Goal: Task Accomplishment & Management: Use online tool/utility

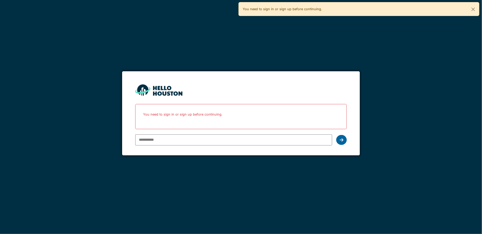
type input "**********"
click at [340, 141] on icon at bounding box center [341, 140] width 4 height 4
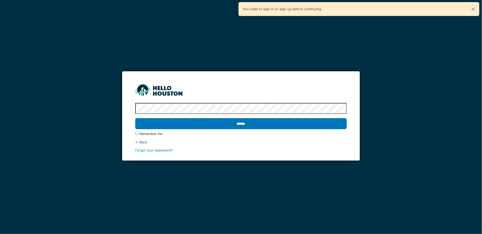
click at [142, 134] on label "Remember me" at bounding box center [151, 133] width 23 height 5
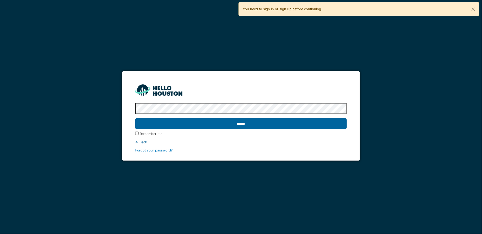
click at [168, 129] on div "******" at bounding box center [240, 123] width 211 height 15
click at [173, 125] on input "******" at bounding box center [240, 123] width 211 height 11
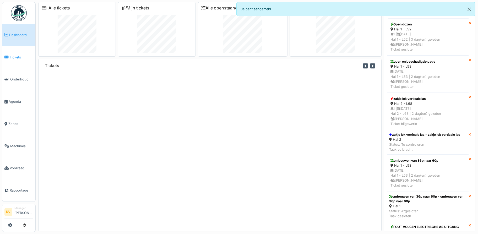
click at [16, 58] on span "Tickets" at bounding box center [22, 57] width 24 height 5
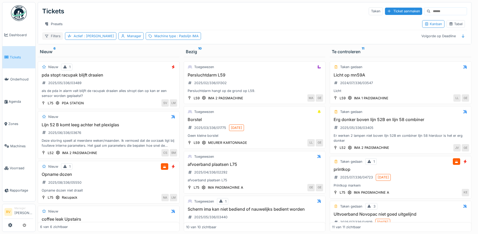
click at [55, 40] on div "Filters" at bounding box center [52, 36] width 21 height 8
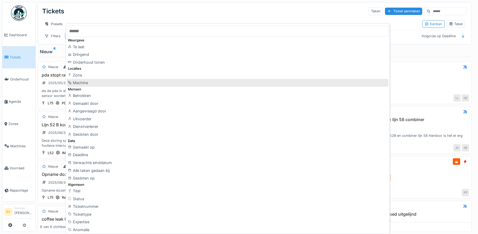
click at [90, 83] on div "Machine" at bounding box center [227, 83] width 321 height 8
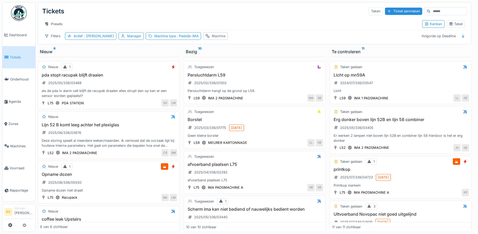
click at [212, 38] on div "Machine" at bounding box center [219, 36] width 14 height 5
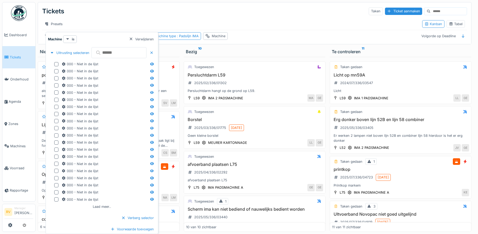
click at [69, 40] on icon at bounding box center [67, 38] width 4 height 3
click at [59, 52] on div "Uitrusting selecteren" at bounding box center [69, 52] width 43 height 7
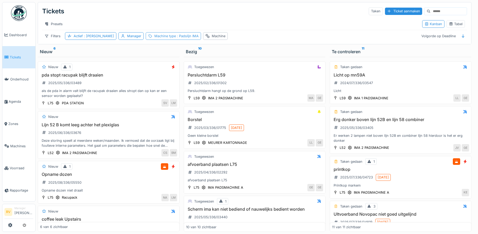
click at [176, 38] on span ": Padslijn IMA" at bounding box center [187, 36] width 23 height 4
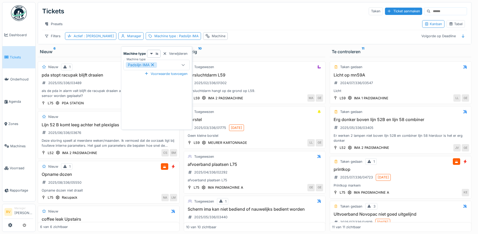
click at [181, 64] on div at bounding box center [183, 65] width 13 height 10
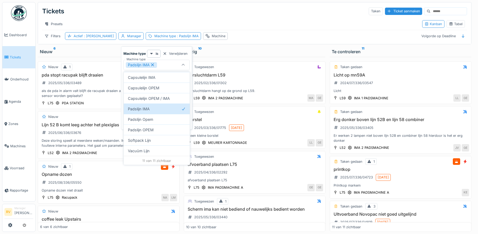
scroll to position [4, 0]
click at [150, 85] on div "Capsulelijn OPEM" at bounding box center [157, 87] width 66 height 10
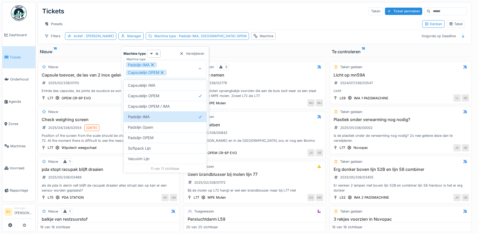
click at [153, 63] on icon at bounding box center [152, 64] width 3 height 3
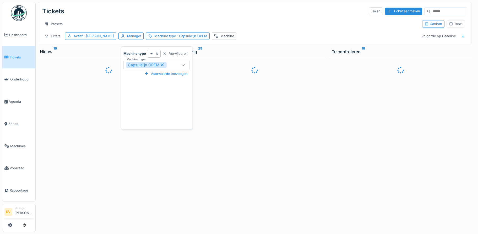
type input "****"
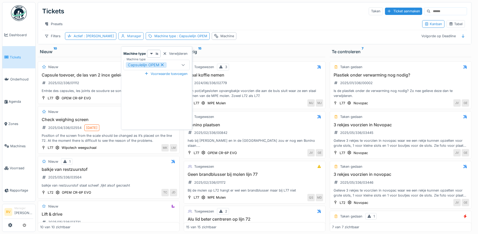
click at [127, 35] on div "Manager" at bounding box center [134, 36] width 14 height 5
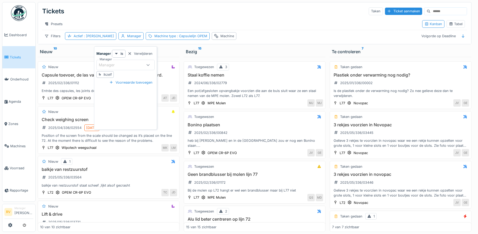
click at [108, 72] on div "Ikzelf" at bounding box center [107, 74] width 8 height 5
type input "****"
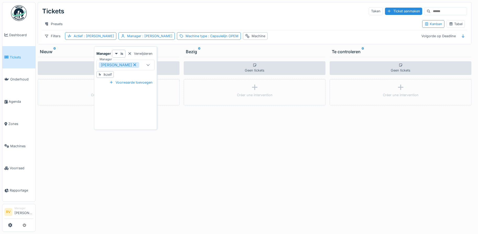
click at [136, 63] on icon at bounding box center [134, 64] width 3 height 3
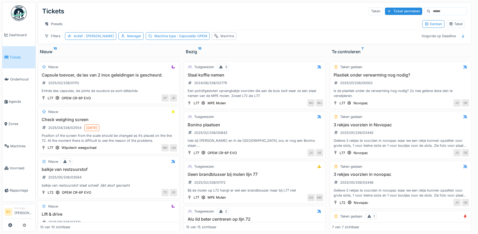
click at [220, 38] on div "Machine" at bounding box center [227, 36] width 14 height 5
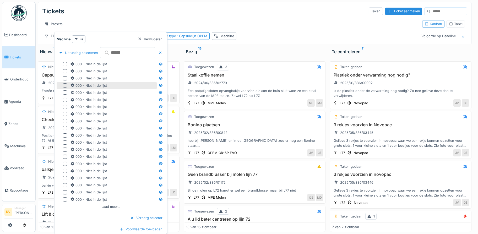
scroll to position [4, 0]
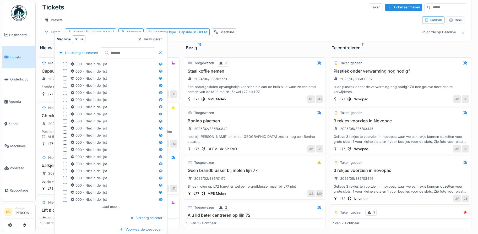
click at [111, 206] on div "Laad meer.." at bounding box center [110, 206] width 23 height 7
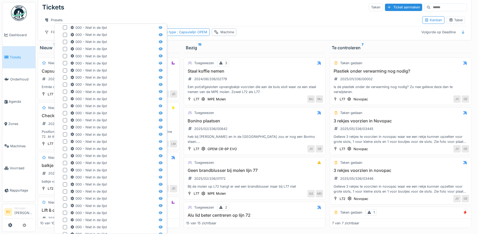
scroll to position [134, 0]
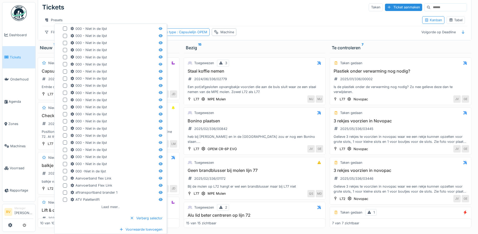
click at [116, 205] on div "Laad meer.." at bounding box center [110, 206] width 23 height 7
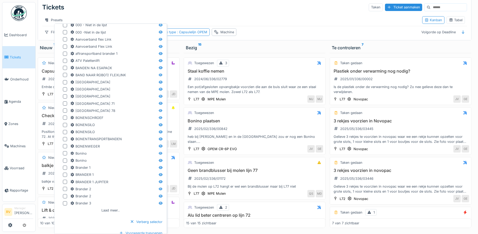
scroll to position [273, 0]
drag, startPoint x: 116, startPoint y: 208, endPoint x: 122, endPoint y: 208, distance: 6.5
click at [117, 209] on div "Laad meer.." at bounding box center [110, 209] width 23 height 7
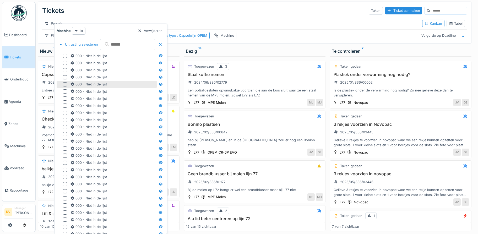
scroll to position [0, 0]
click at [125, 43] on input "text" at bounding box center [127, 44] width 55 height 11
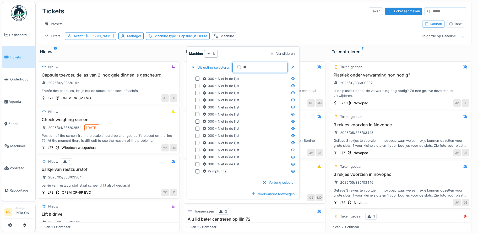
click at [242, 67] on input "**" at bounding box center [259, 67] width 55 height 11
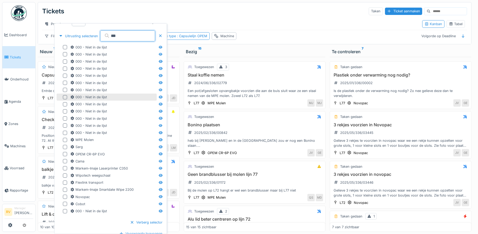
scroll to position [13, 0]
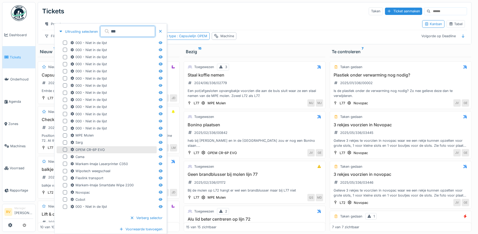
type input "***"
click at [64, 150] on div at bounding box center [65, 149] width 4 height 4
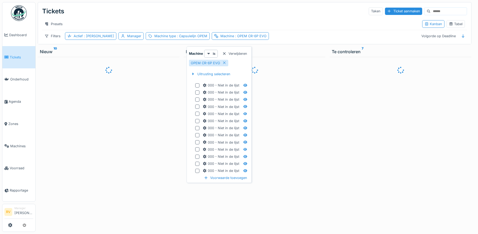
scroll to position [0, 0]
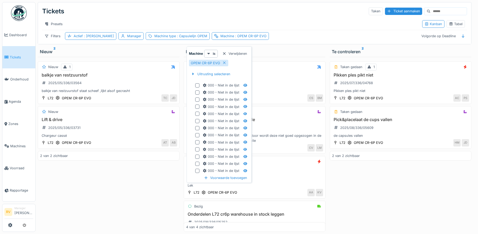
click at [302, 26] on div "Presets" at bounding box center [230, 24] width 376 height 8
